Goal: Find specific page/section: Find specific page/section

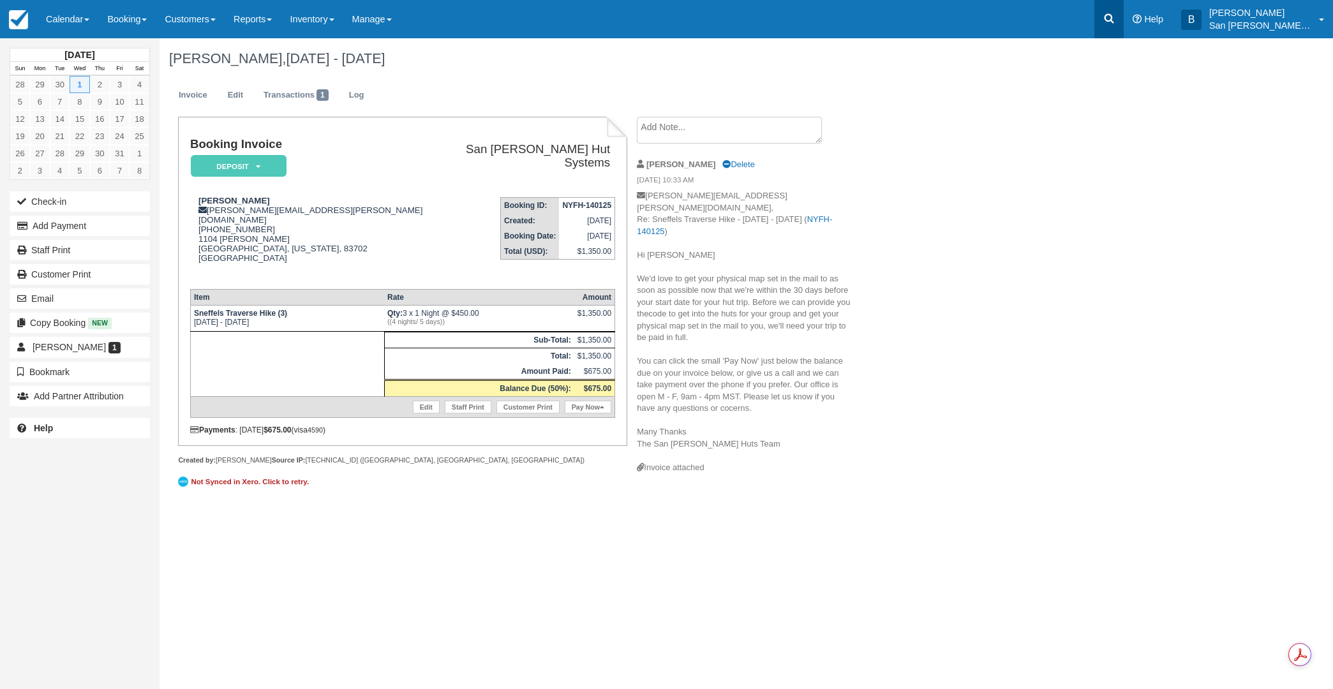
click at [1124, 16] on link at bounding box center [1108, 19] width 29 height 38
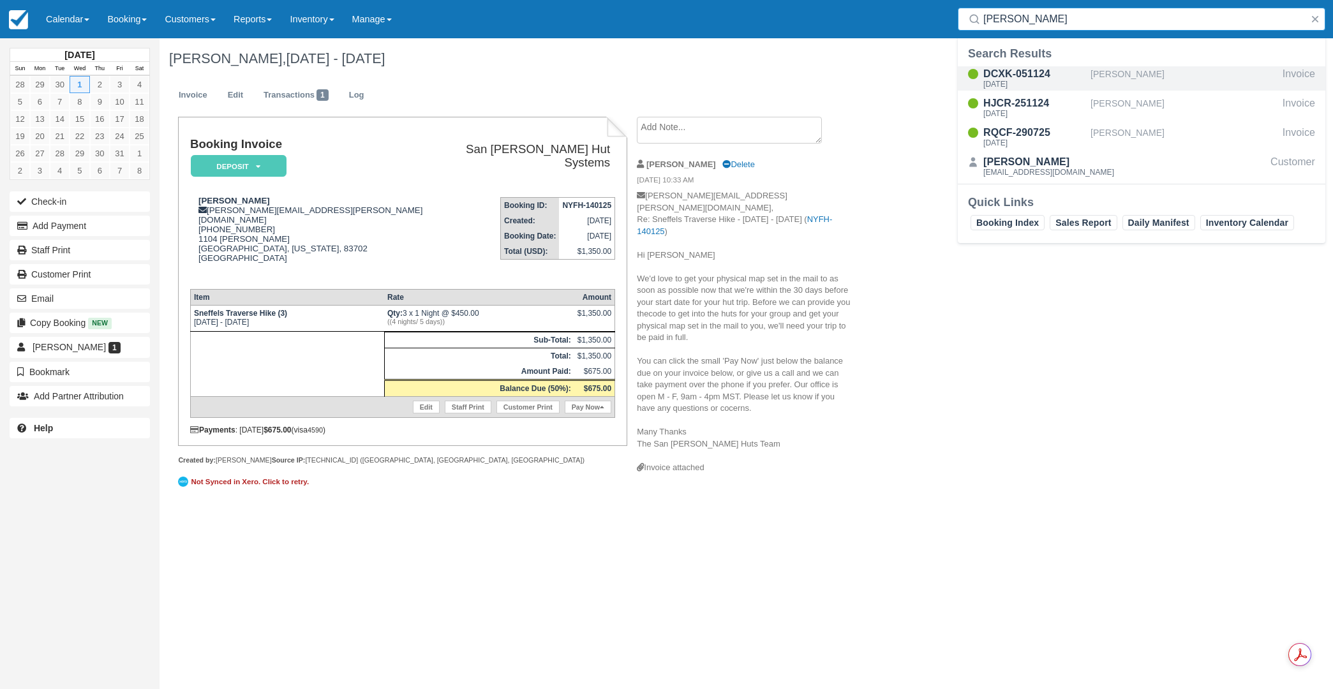
type input "kinlaw"
click at [1002, 75] on div "DCXK-051124" at bounding box center [1034, 73] width 102 height 15
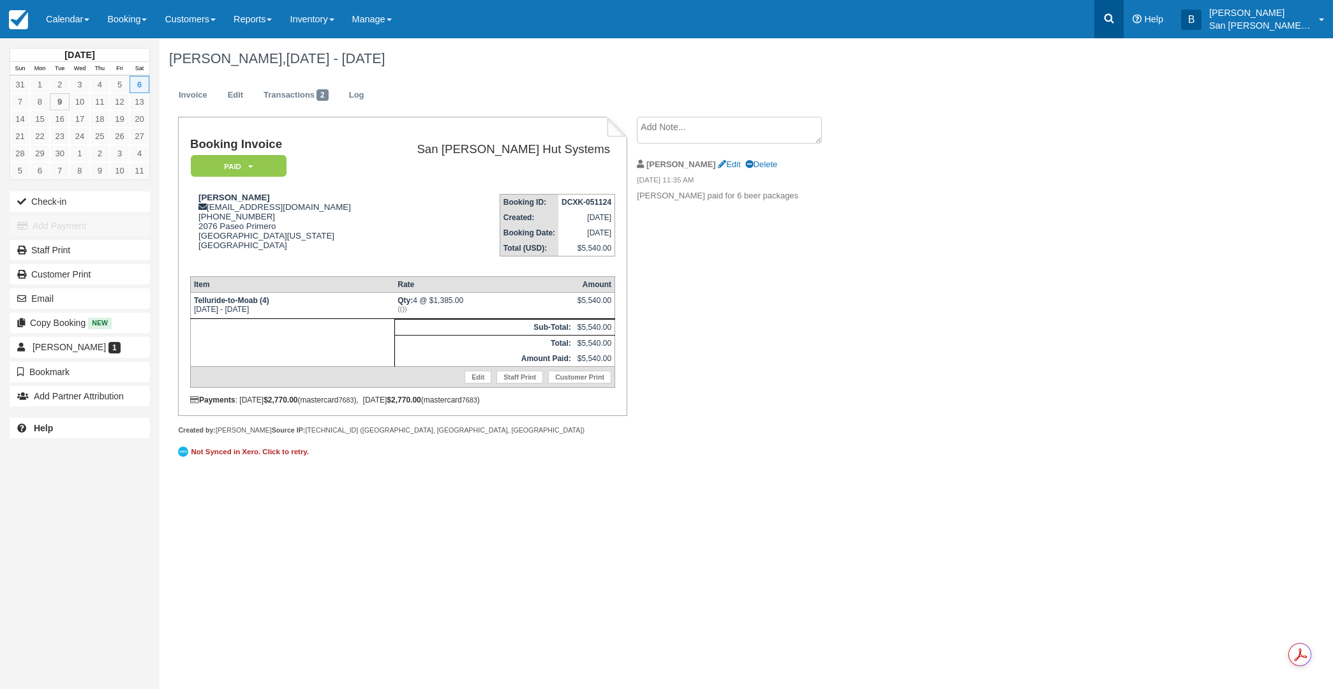
click at [1115, 22] on icon at bounding box center [1109, 18] width 13 height 13
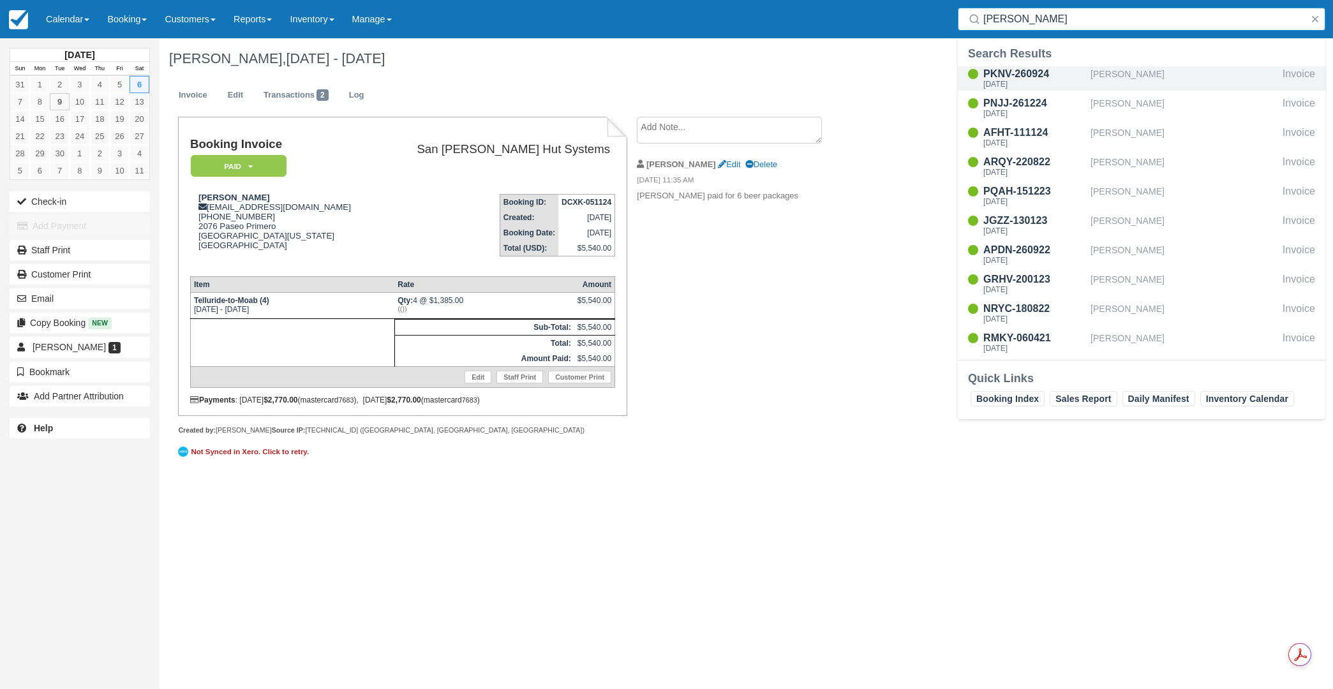
type input "Richard"
click at [1033, 80] on div "Fri Sep 5 2025" at bounding box center [1034, 84] width 102 height 8
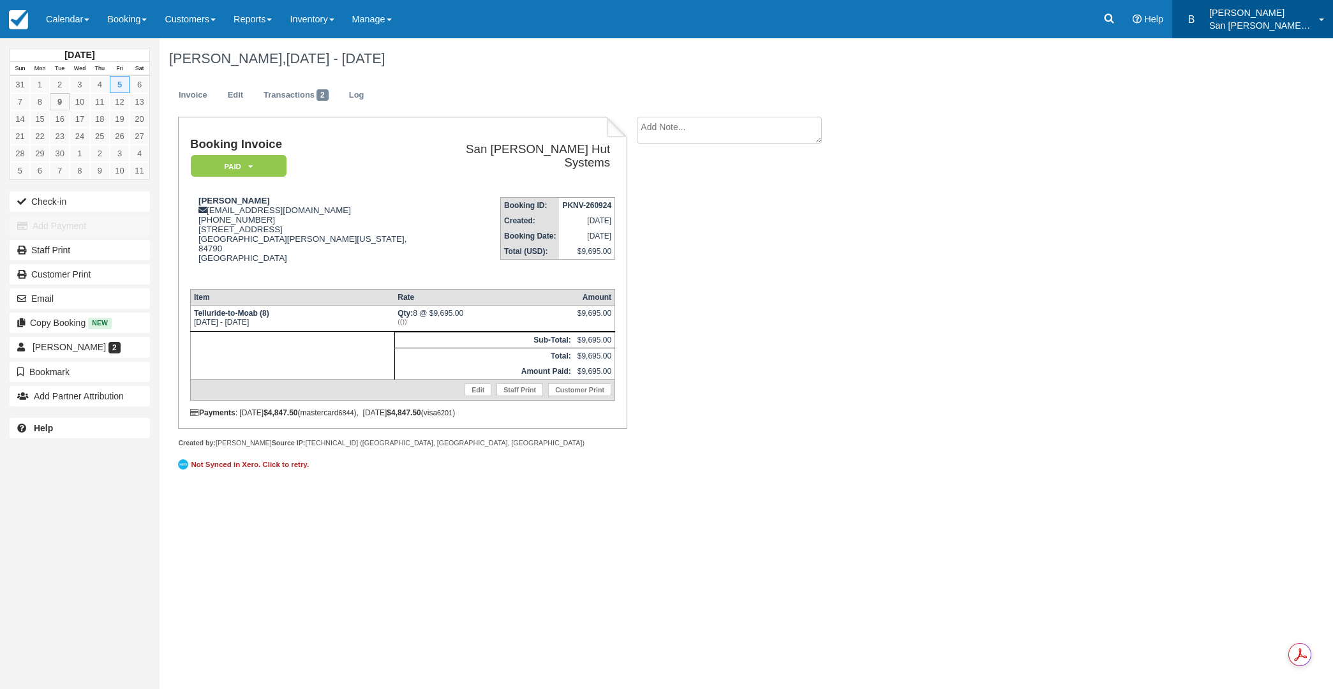
click at [1257, 19] on p "[PERSON_NAME]" at bounding box center [1260, 12] width 102 height 13
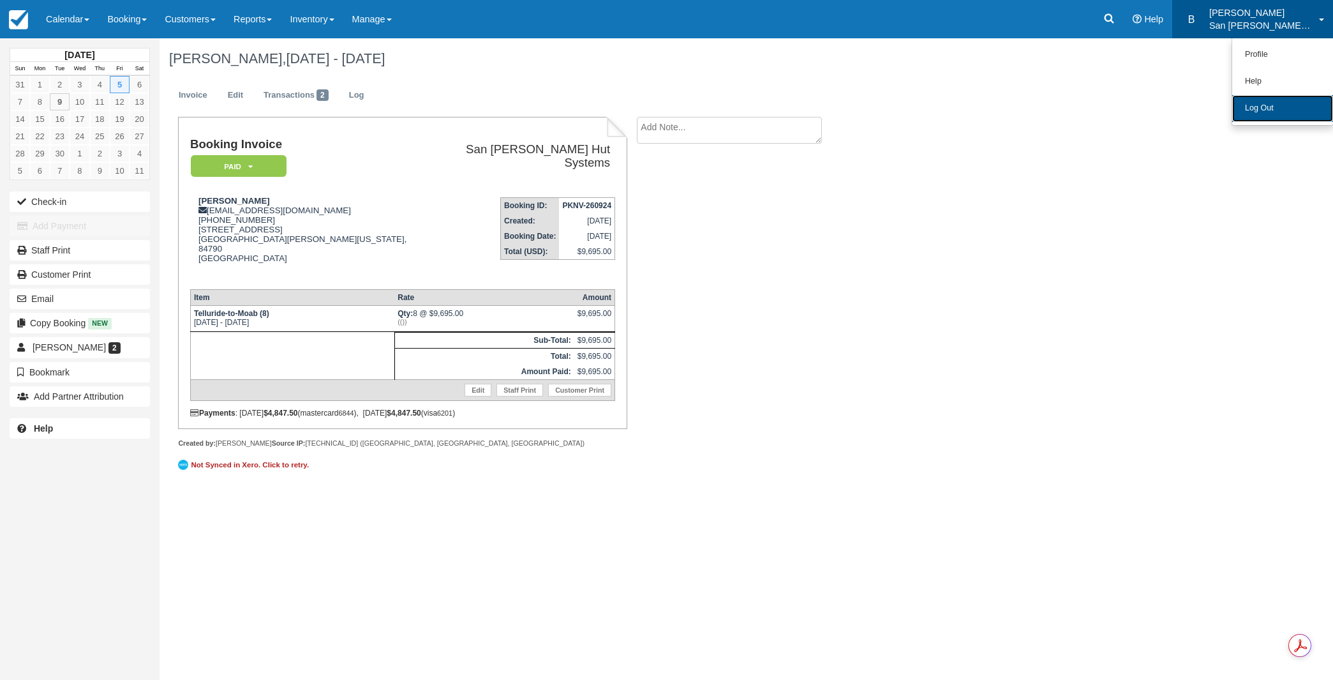
click at [1260, 113] on link "Log Out" at bounding box center [1282, 108] width 101 height 27
